Goal: Download file/media

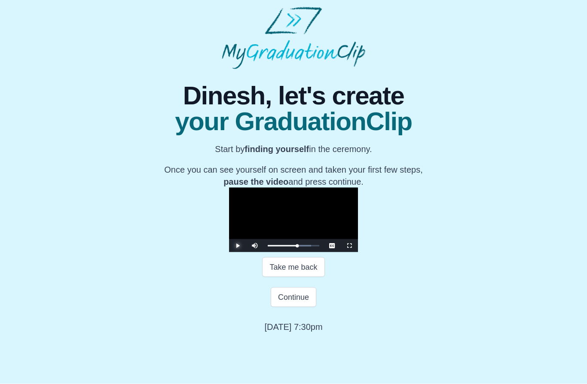
scroll to position [46, 0]
click at [299, 307] on button "Continue" at bounding box center [294, 297] width 46 height 20
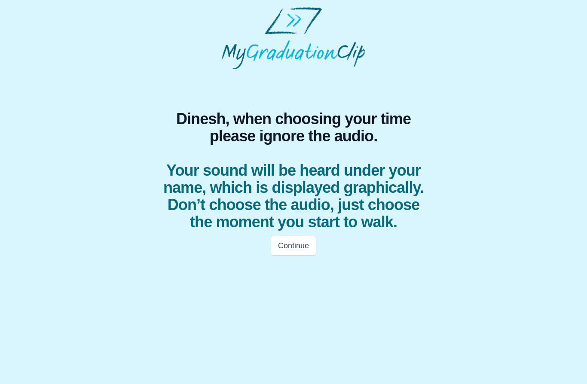
scroll to position [0, 0]
click at [294, 248] on button "Continue" at bounding box center [294, 246] width 46 height 20
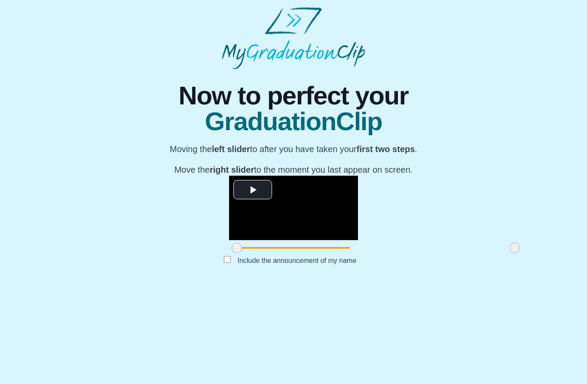
scroll to position [6, 0]
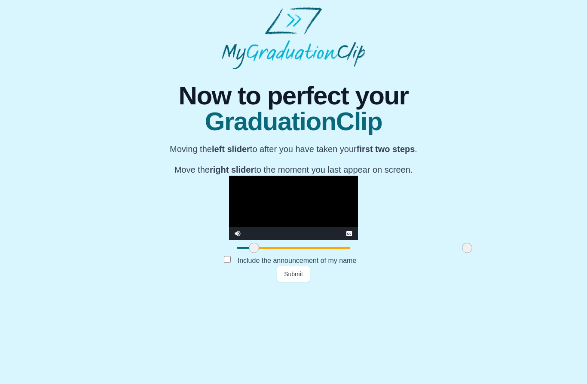
click at [291, 282] on button "Submit" at bounding box center [293, 274] width 33 height 16
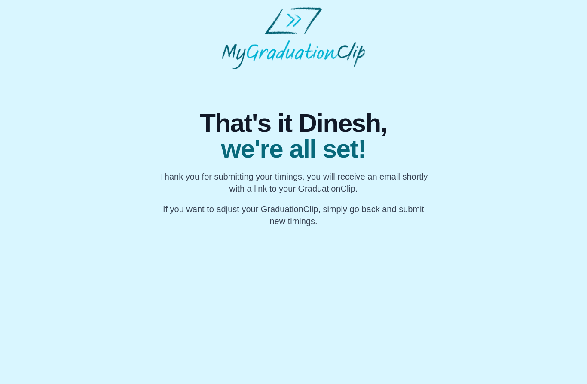
scroll to position [0, 0]
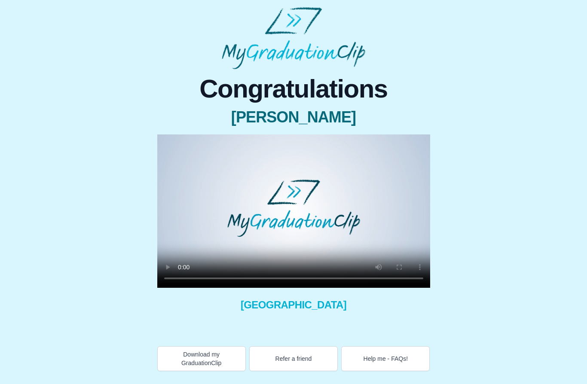
click at [289, 215] on video at bounding box center [293, 210] width 273 height 153
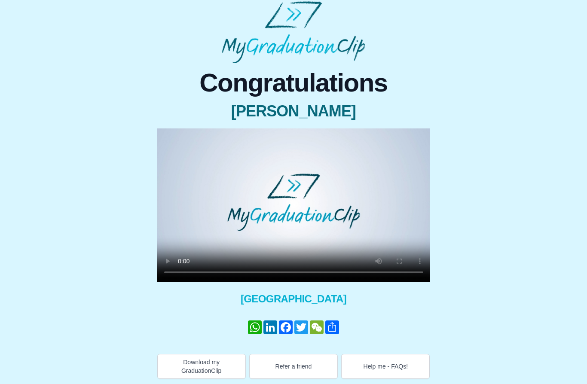
scroll to position [8, 0]
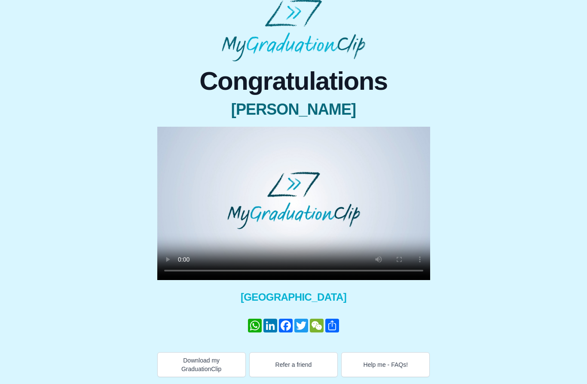
click at [192, 365] on button "Download my GraduationClip" at bounding box center [201, 364] width 88 height 25
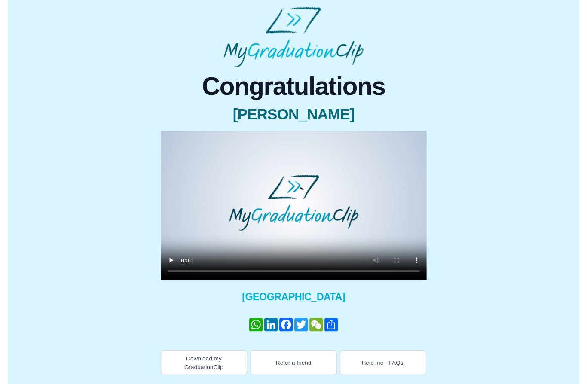
scroll to position [8, 0]
